Goal: Information Seeking & Learning: Learn about a topic

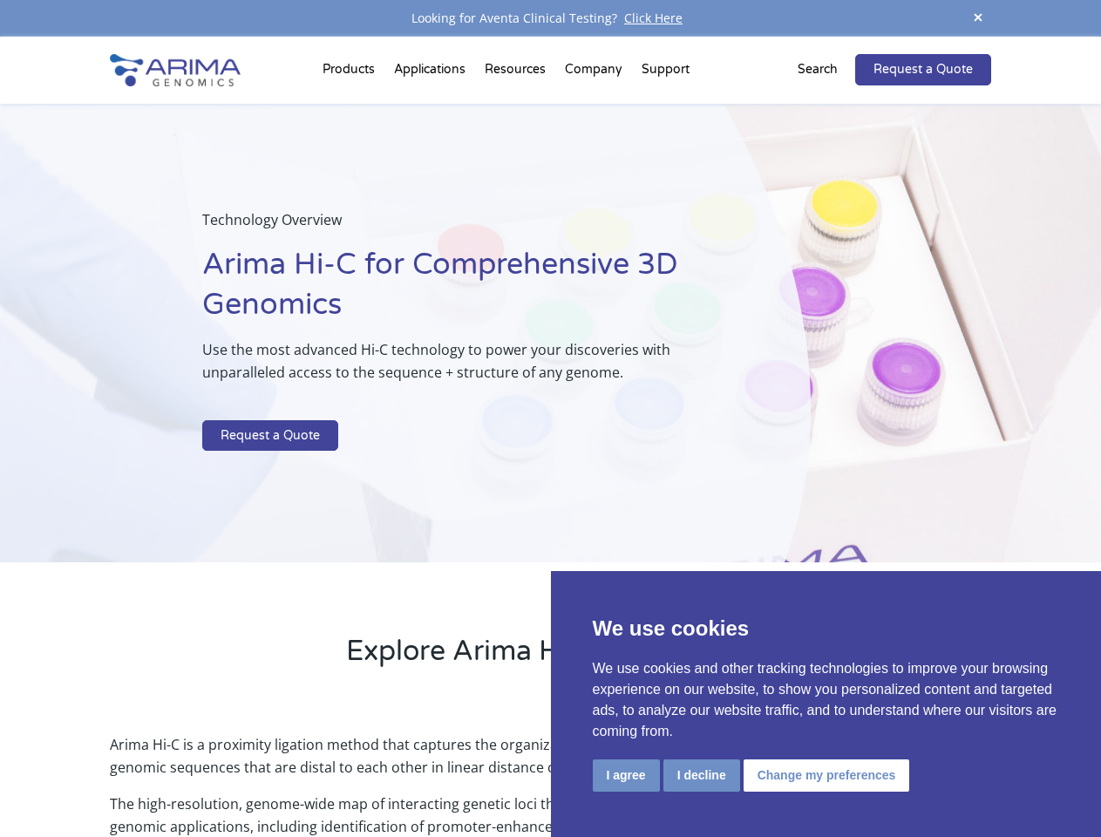
click at [550, 418] on p at bounding box center [462, 408] width 520 height 23
click at [626, 775] on button "I agree" at bounding box center [626, 775] width 67 height 32
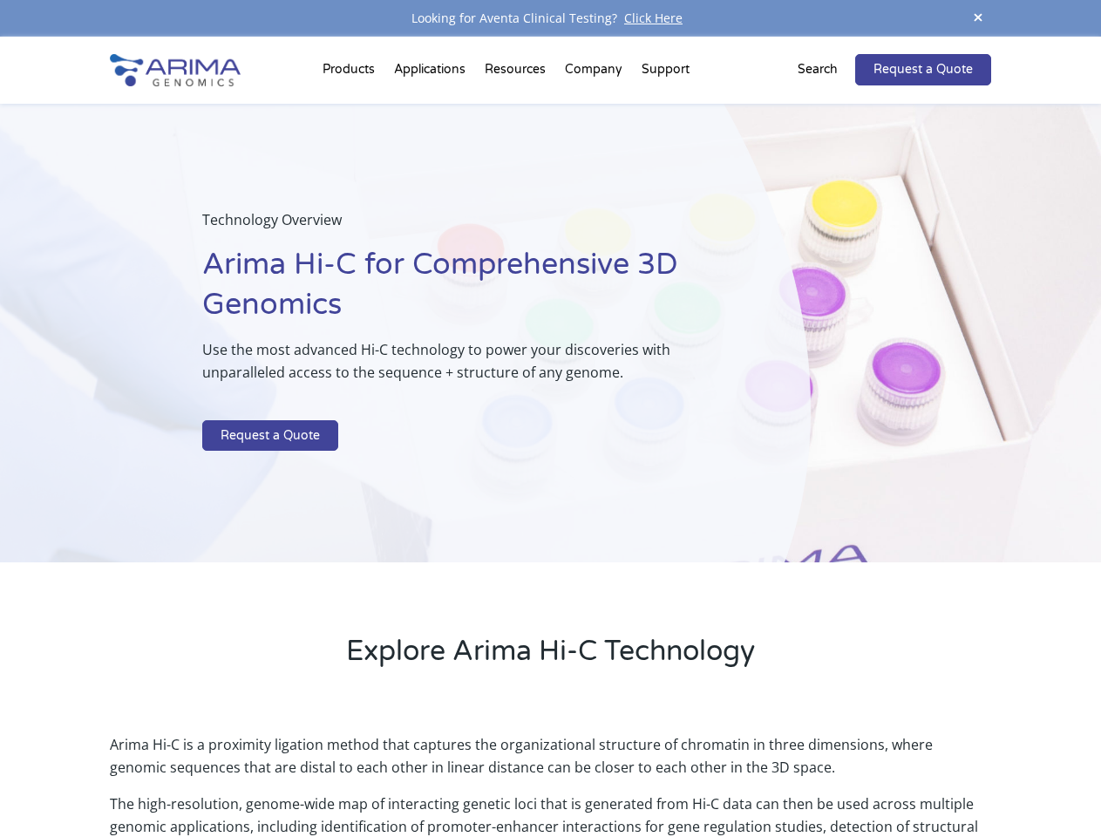
click at [701, 775] on p "Arima Hi-C is a proximity ligation method that captures the organizational stru…" at bounding box center [550, 762] width 880 height 59
click at [824, 775] on p "Arima Hi-C is a proximity ligation method that captures the organizational stru…" at bounding box center [550, 762] width 880 height 59
click at [978, 18] on span at bounding box center [978, 19] width 26 height 24
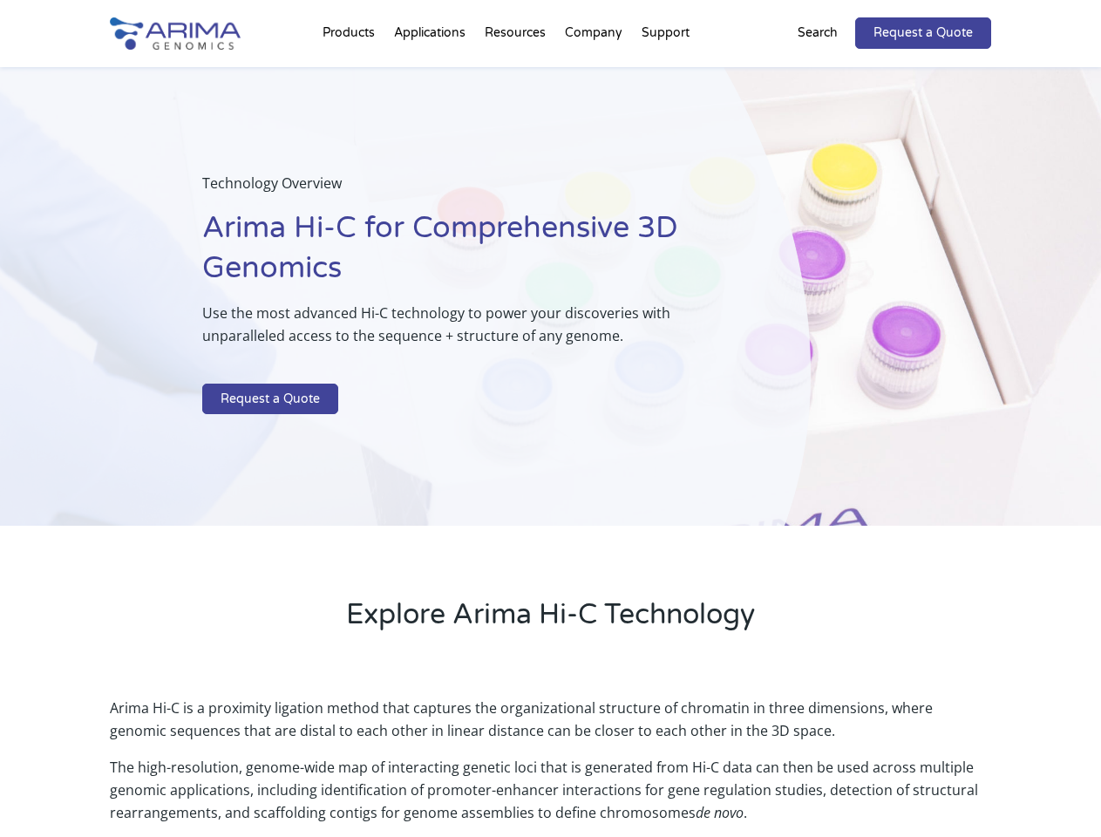
click at [550, 437] on div "Technology Overview Arima Hi-C for Comprehensive 3D Genomics Use the most advan…" at bounding box center [405, 296] width 811 height 459
click at [351, 73] on div "Technology Overview Arima Hi-C for Comprehensive 3D Genomics Use the most advan…" at bounding box center [405, 296] width 811 height 459
click at [517, 73] on div "Technology Overview Arima Hi-C for Comprehensive 3D Genomics Use the most advan…" at bounding box center [405, 296] width 811 height 459
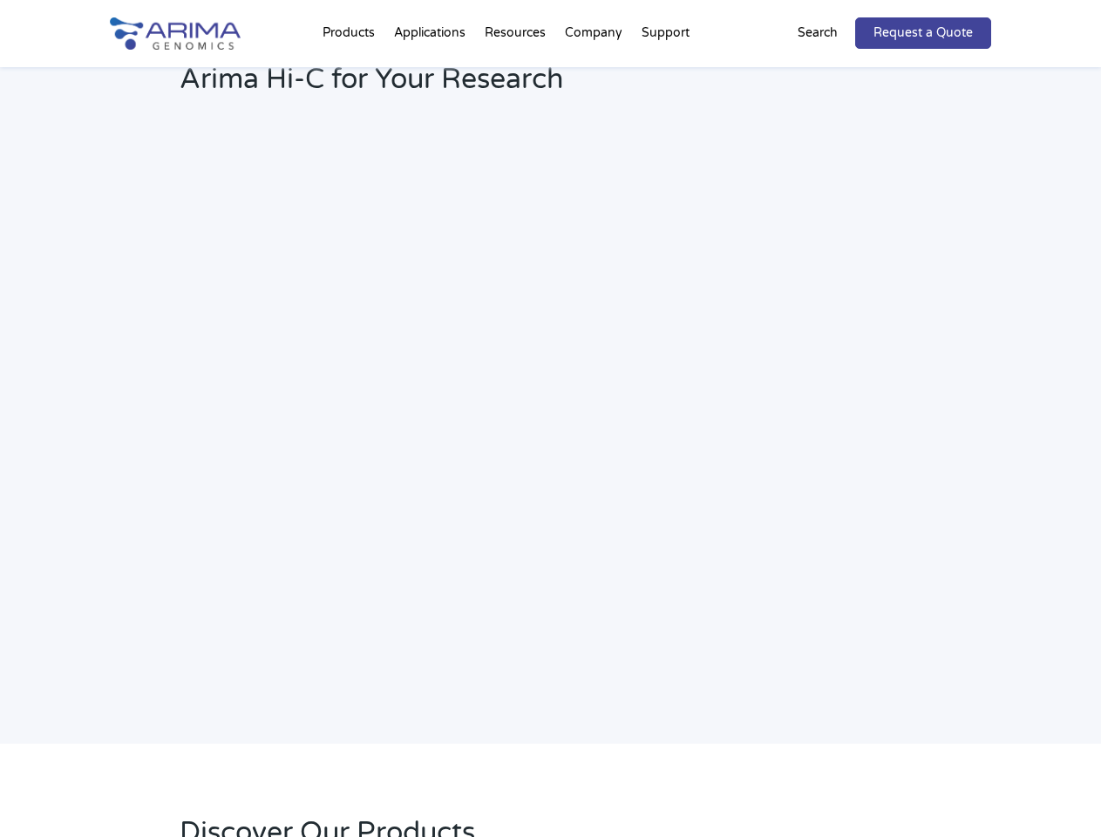
click at [665, 73] on h2 "Webinar: Hear More About the Benefits of Arima Hi-C for Your Research" at bounding box center [469, 67] width 579 height 92
